Goal: Transaction & Acquisition: Purchase product/service

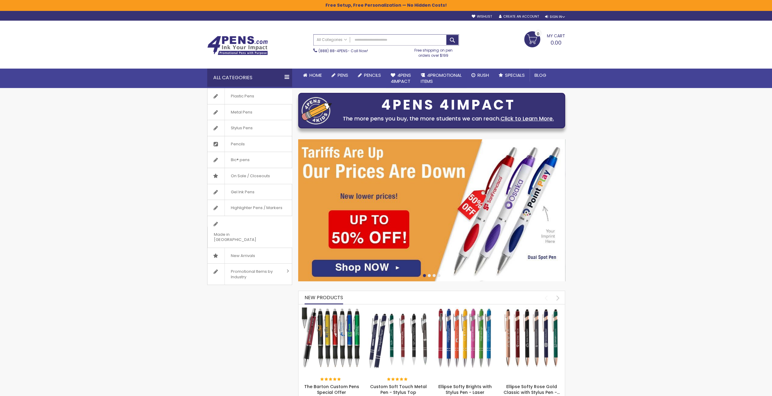
click at [358, 39] on input "Search" at bounding box center [386, 40] width 145 height 11
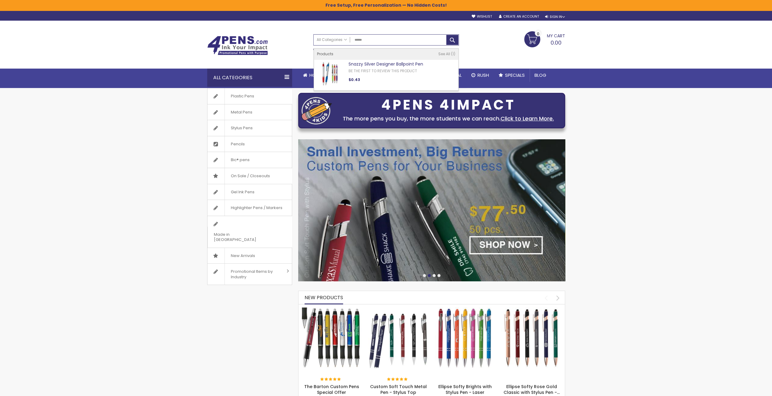
click at [361, 63] on link "Snazzy Silver Designer Ballpoint Pen" at bounding box center [386, 64] width 75 height 6
type input "******"
